Goal: Task Accomplishment & Management: Use online tool/utility

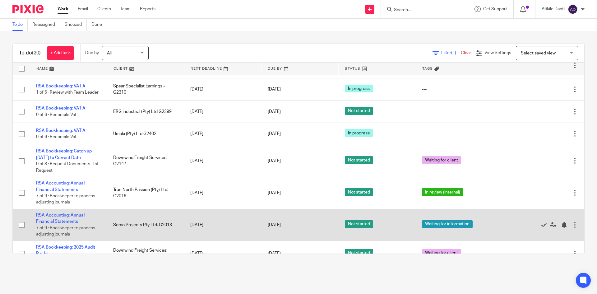
scroll to position [362, 0]
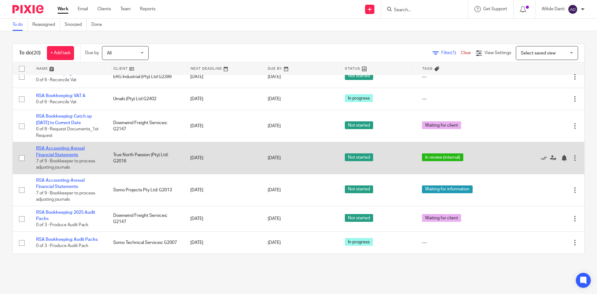
click at [63, 154] on link "RSA Accounting: Annual Financial Statements" at bounding box center [60, 151] width 49 height 11
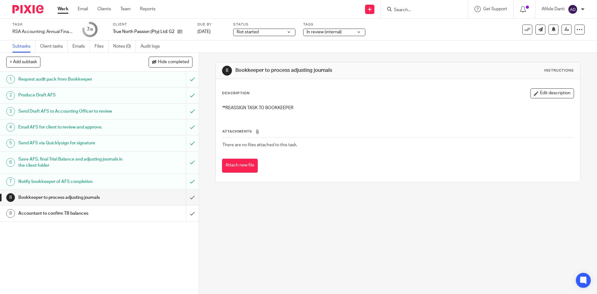
click at [66, 9] on link "Work" at bounding box center [63, 9] width 11 height 6
